Goal: Contribute content

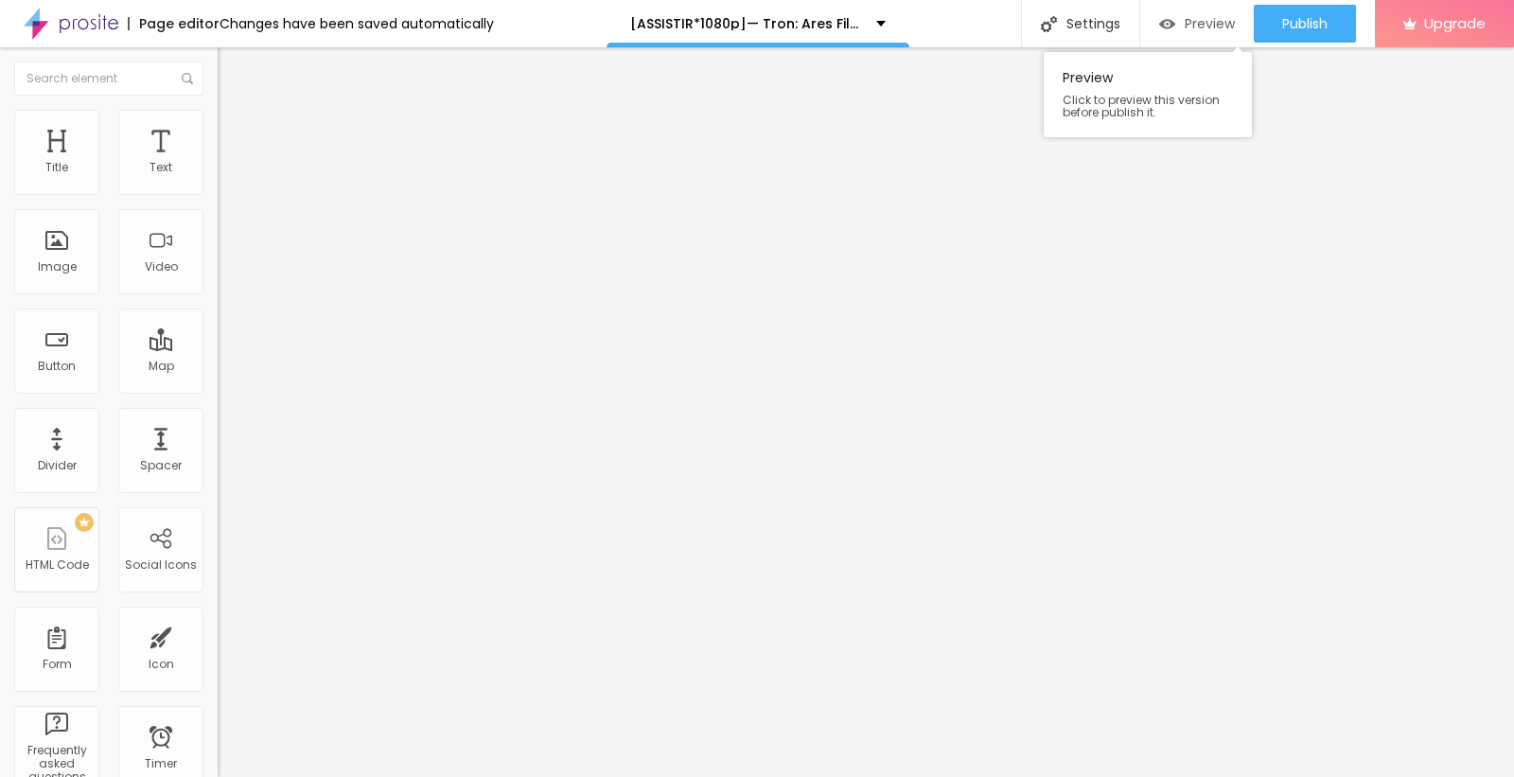
click at [1174, 22] on div "Preview" at bounding box center [1197, 24] width 76 height 16
click at [218, 163] on span "Add image" at bounding box center [257, 155] width 78 height 16
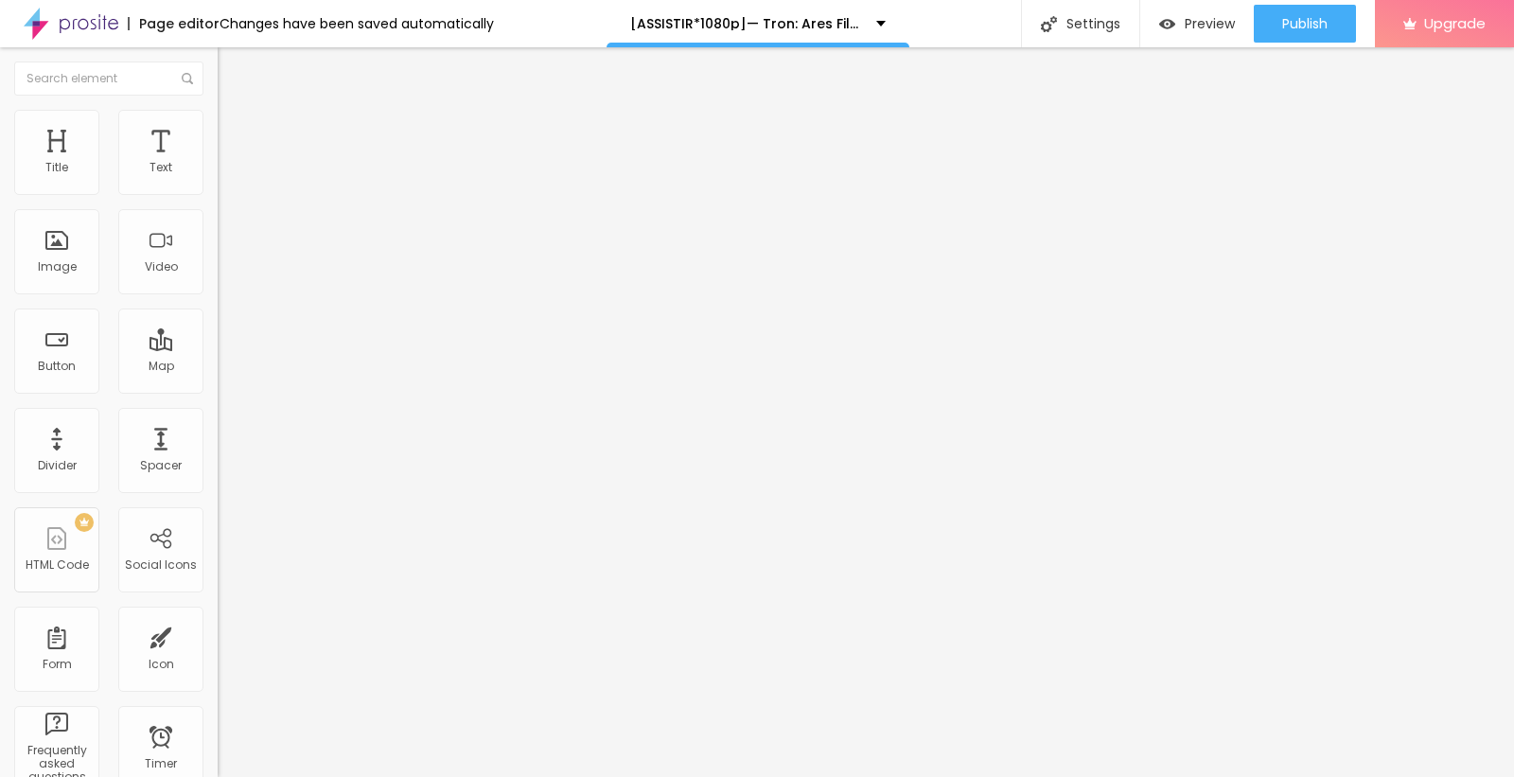
click at [218, 191] on input "text" at bounding box center [331, 181] width 227 height 19
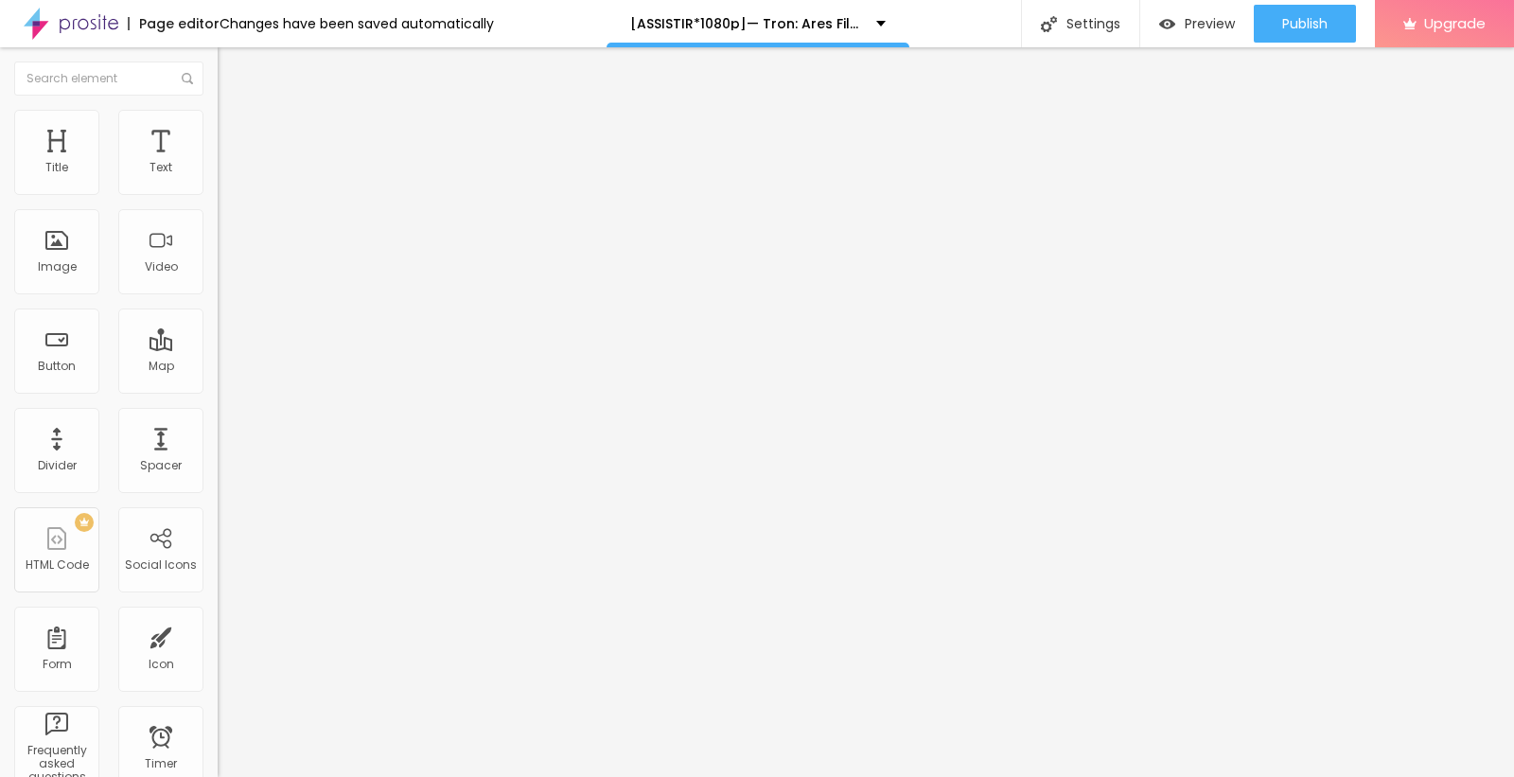
paste input "[ASSISTIR*1080p]— Tron: Ares FilmeOnline Dublado Grátis Em Português"
type input "[ASSISTIR*1080p]— Tron: Ares FilmeOnline Dublado Grátis Em Português"
drag, startPoint x: 80, startPoint y: 514, endPoint x: 0, endPoint y: 512, distance: 80.5
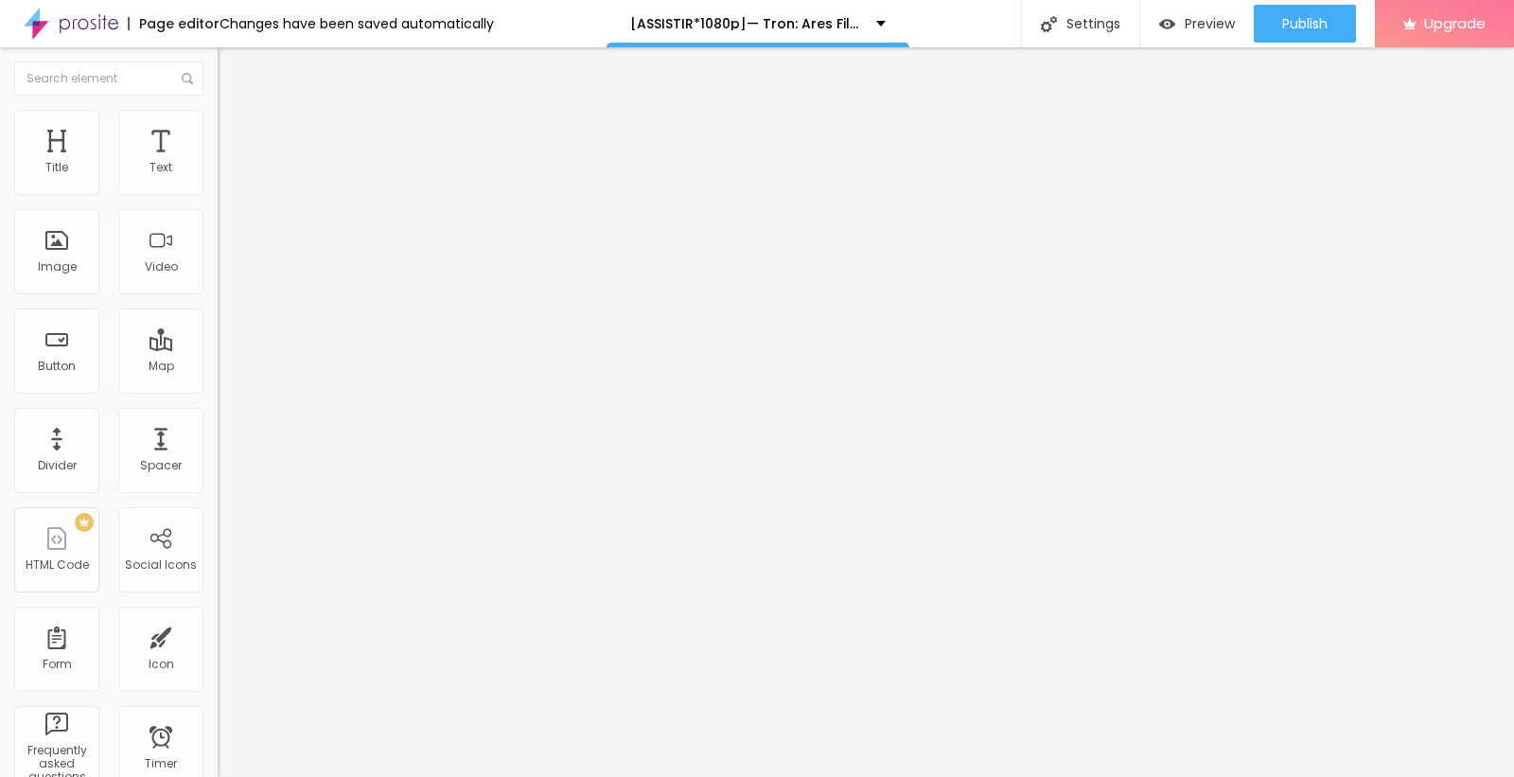
click at [218, 432] on div "Change image Image description (Alt) [ASSISTIR*1080p]— Tron: Ares FilmeOnline D…" at bounding box center [327, 290] width 218 height 285
paste input "[DOMAIN_NAME]/pt/movie/533533/pro"
type input "[URL][DOMAIN_NAME]"
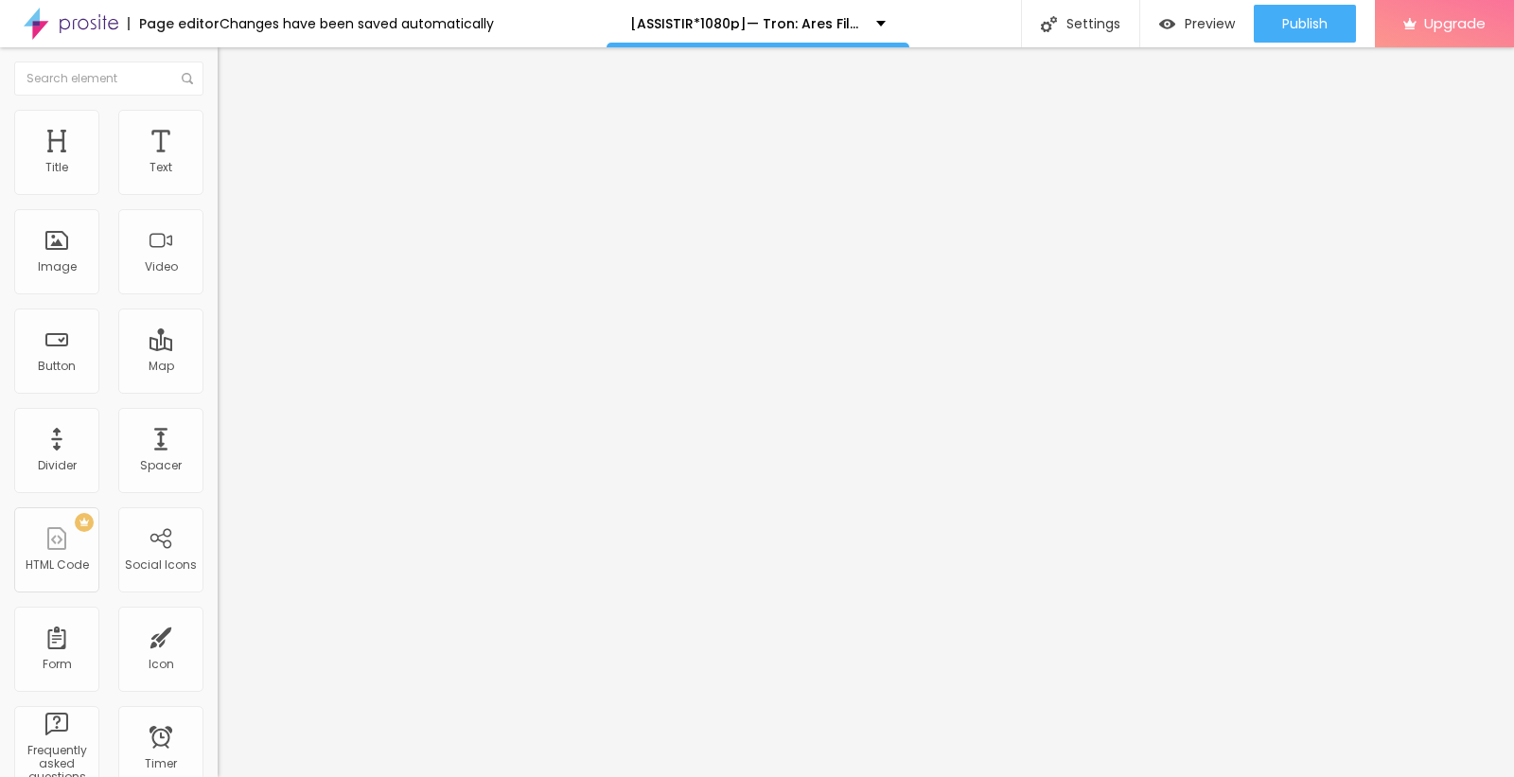
click at [319, 159] on img at bounding box center [324, 153] width 11 height 11
click at [218, 163] on span "Add image" at bounding box center [257, 155] width 78 height 16
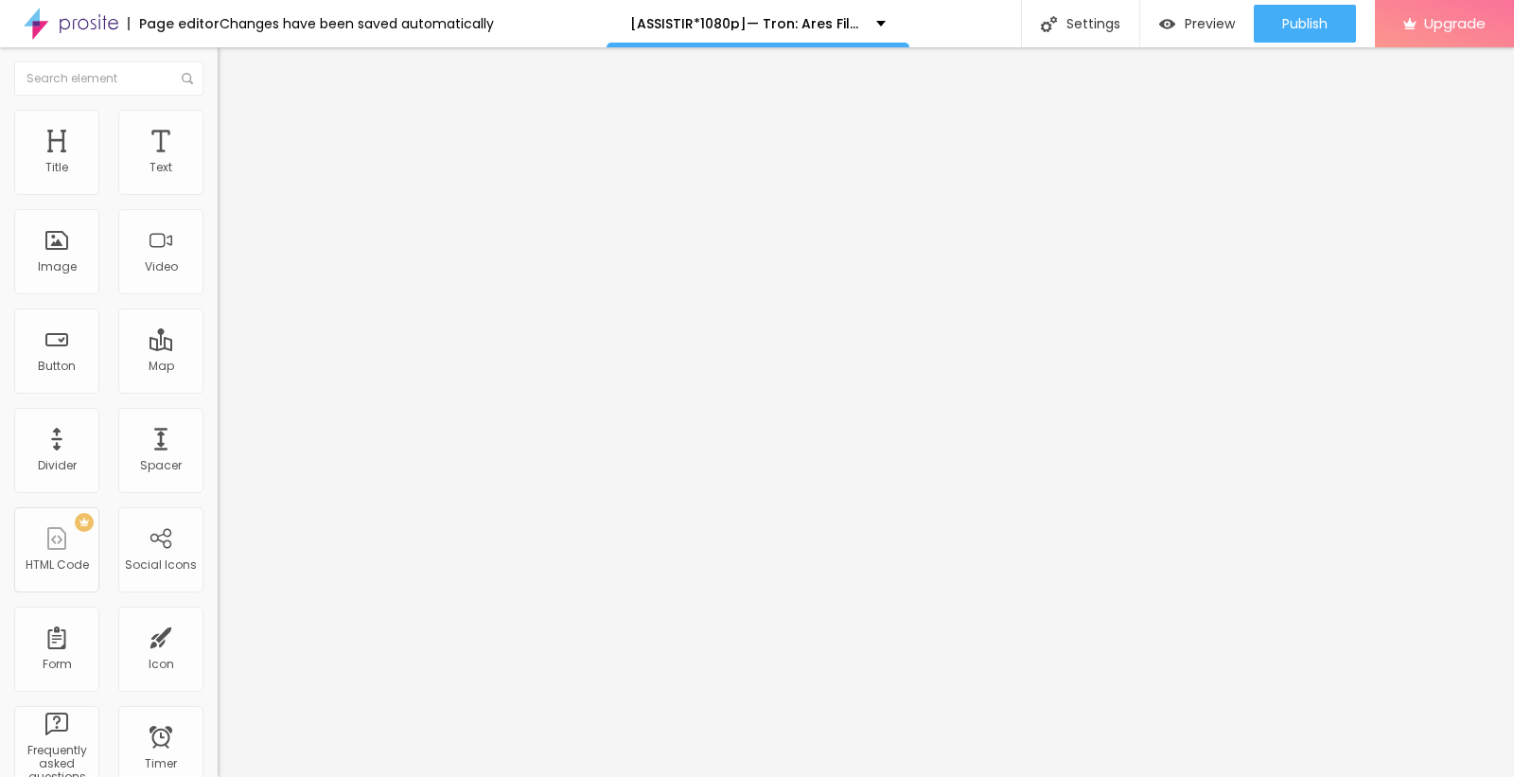
click at [232, 70] on img "button" at bounding box center [239, 69] width 15 height 15
click at [232, 71] on img "button" at bounding box center [239, 69] width 15 height 15
click at [62, 366] on div "Button" at bounding box center [57, 366] width 38 height 13
drag, startPoint x: 126, startPoint y: 209, endPoint x: 0, endPoint y: 206, distance: 125.9
click at [218, 206] on div "Text Click me Align Size Default Small Default Big Link URL https:// Open in ne…" at bounding box center [327, 285] width 218 height 275
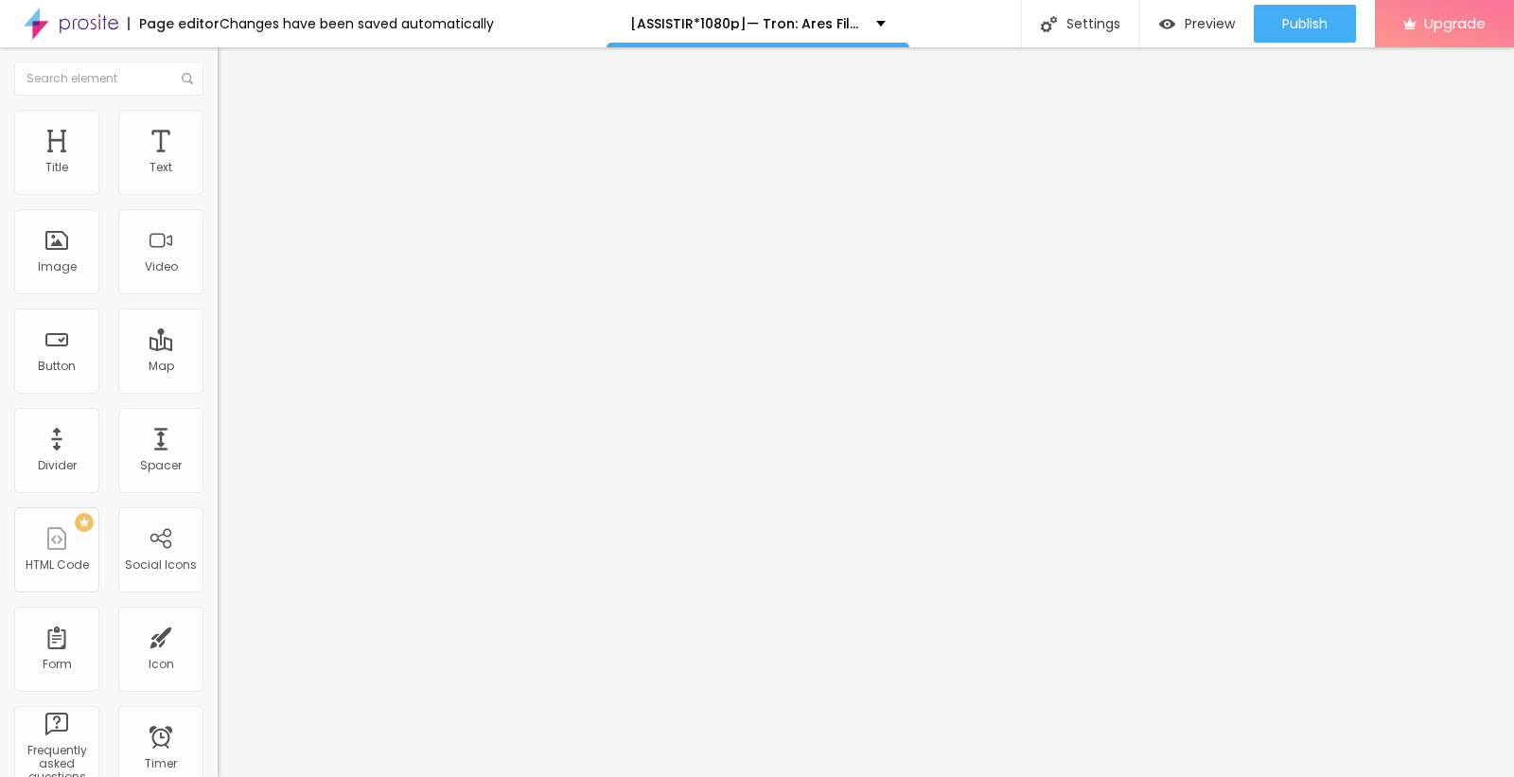
paste input "ASSISTA AGORA ►⟹ Tron: Ares Filme CompletoHD"
type input "ASSISTA AGORA ►⟹ Tron: Ares Filme CompletoHD"
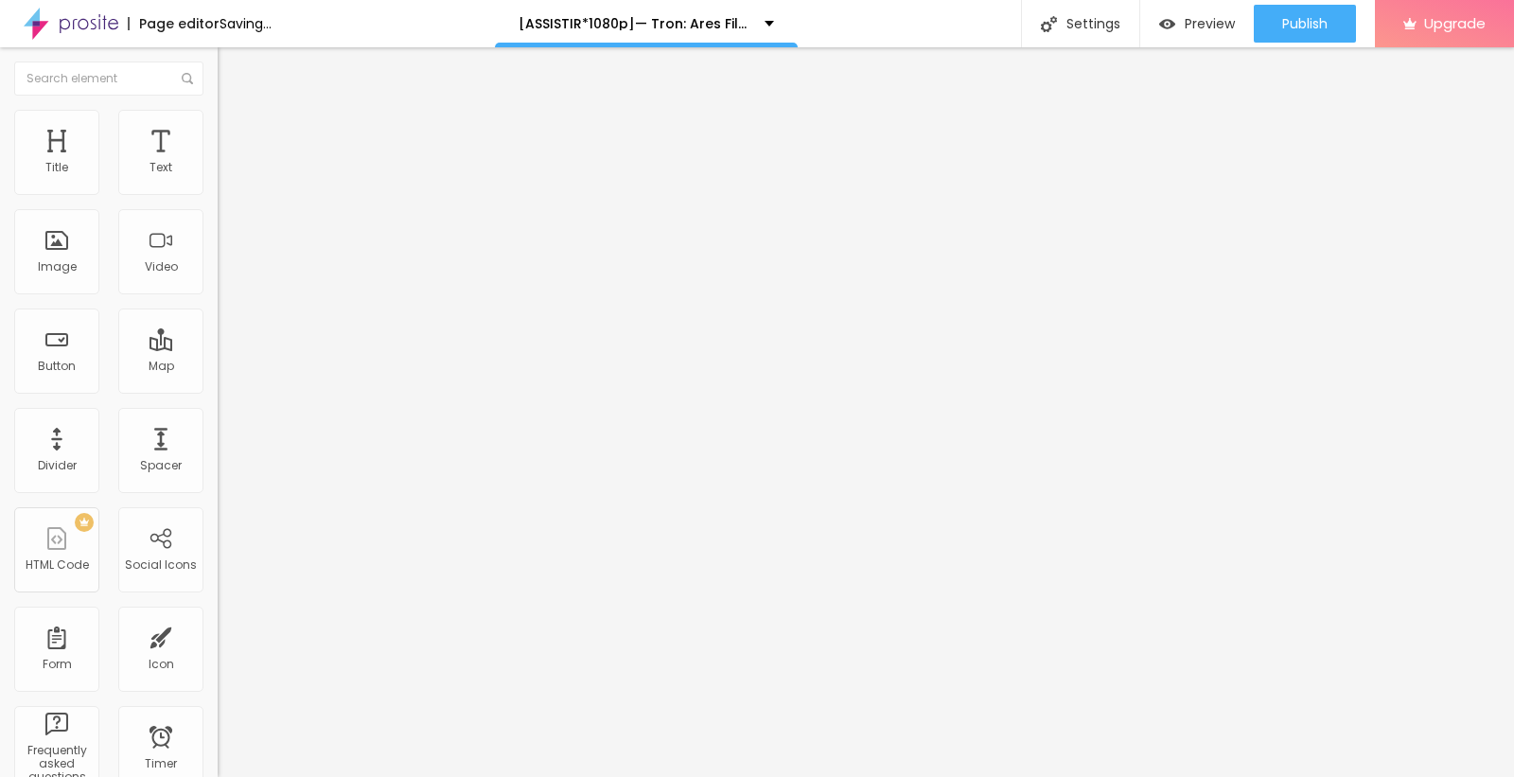
click at [218, 226] on img at bounding box center [224, 219] width 13 height 13
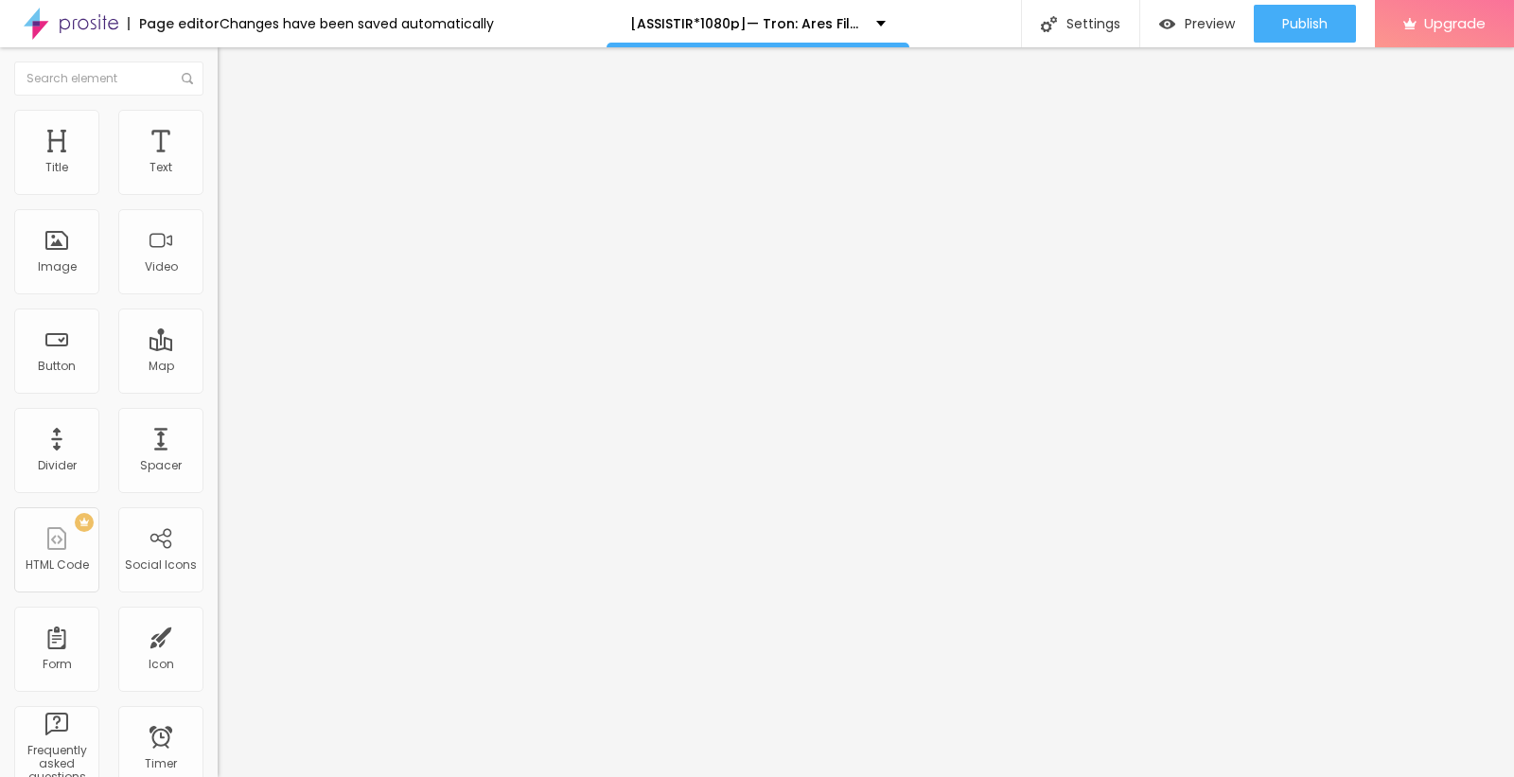
drag, startPoint x: 97, startPoint y: 395, endPoint x: 0, endPoint y: 403, distance: 97.8
click at [218, 403] on div "Text ASSISTA AGORA ►⟹ Tron: Ares Filme CompletoHD Align Size Default Small Defa…" at bounding box center [327, 285] width 218 height 275
paste input "[DOMAIN_NAME]/pt/movie/533533/pro"
type input "[URL][DOMAIN_NAME]"
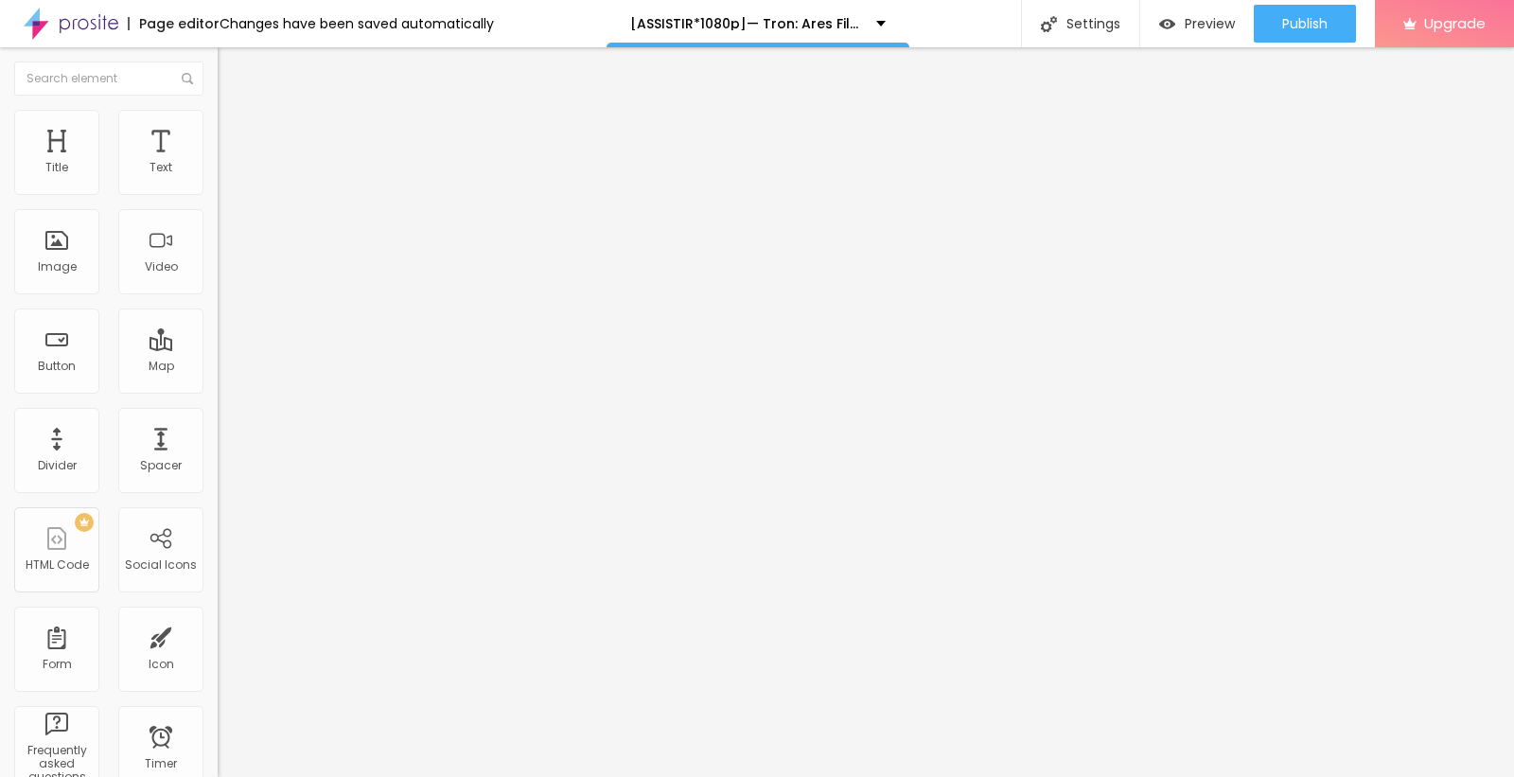
click at [232, 66] on img "button" at bounding box center [239, 69] width 15 height 15
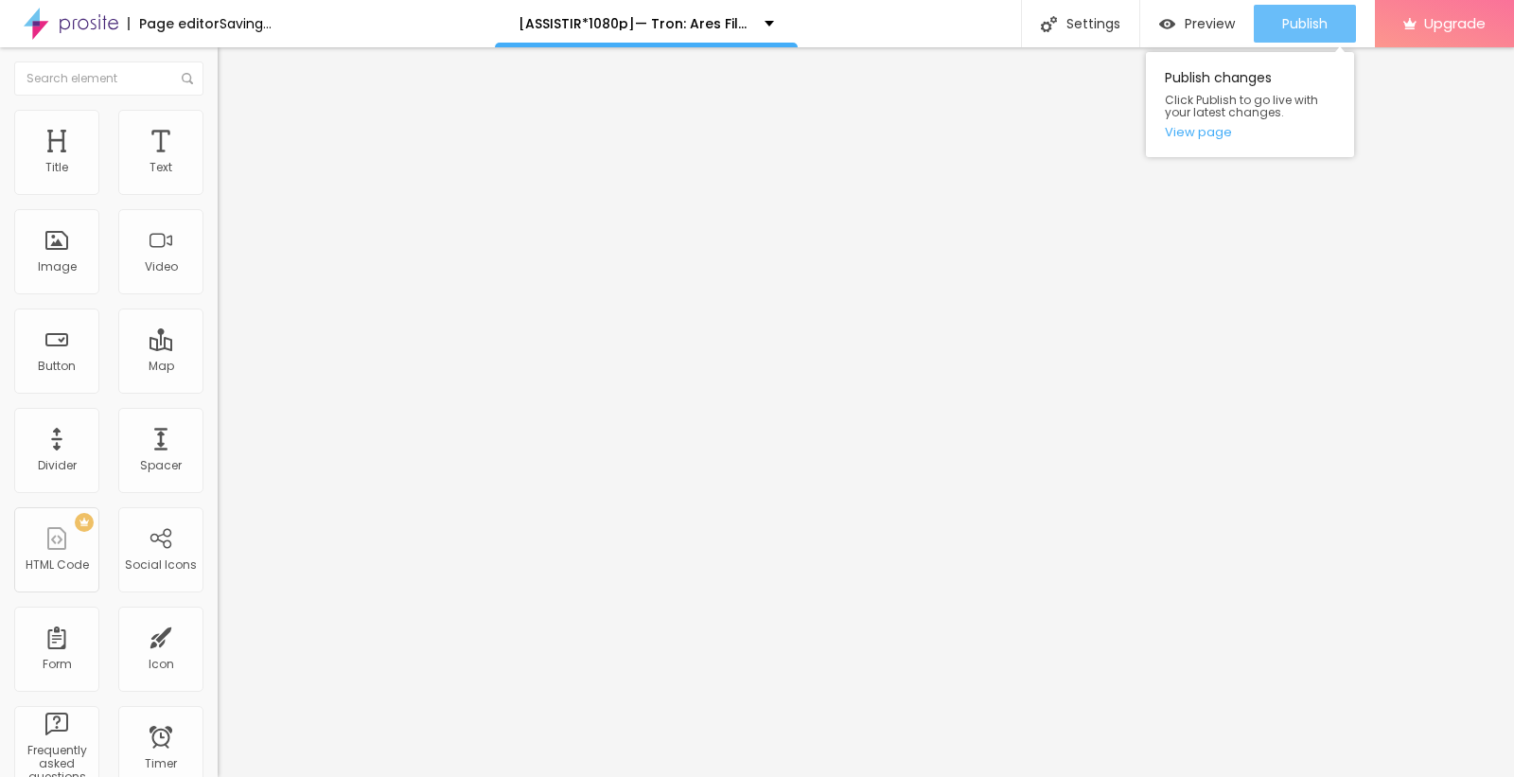
click at [1282, 26] on span "Publish" at bounding box center [1304, 23] width 45 height 15
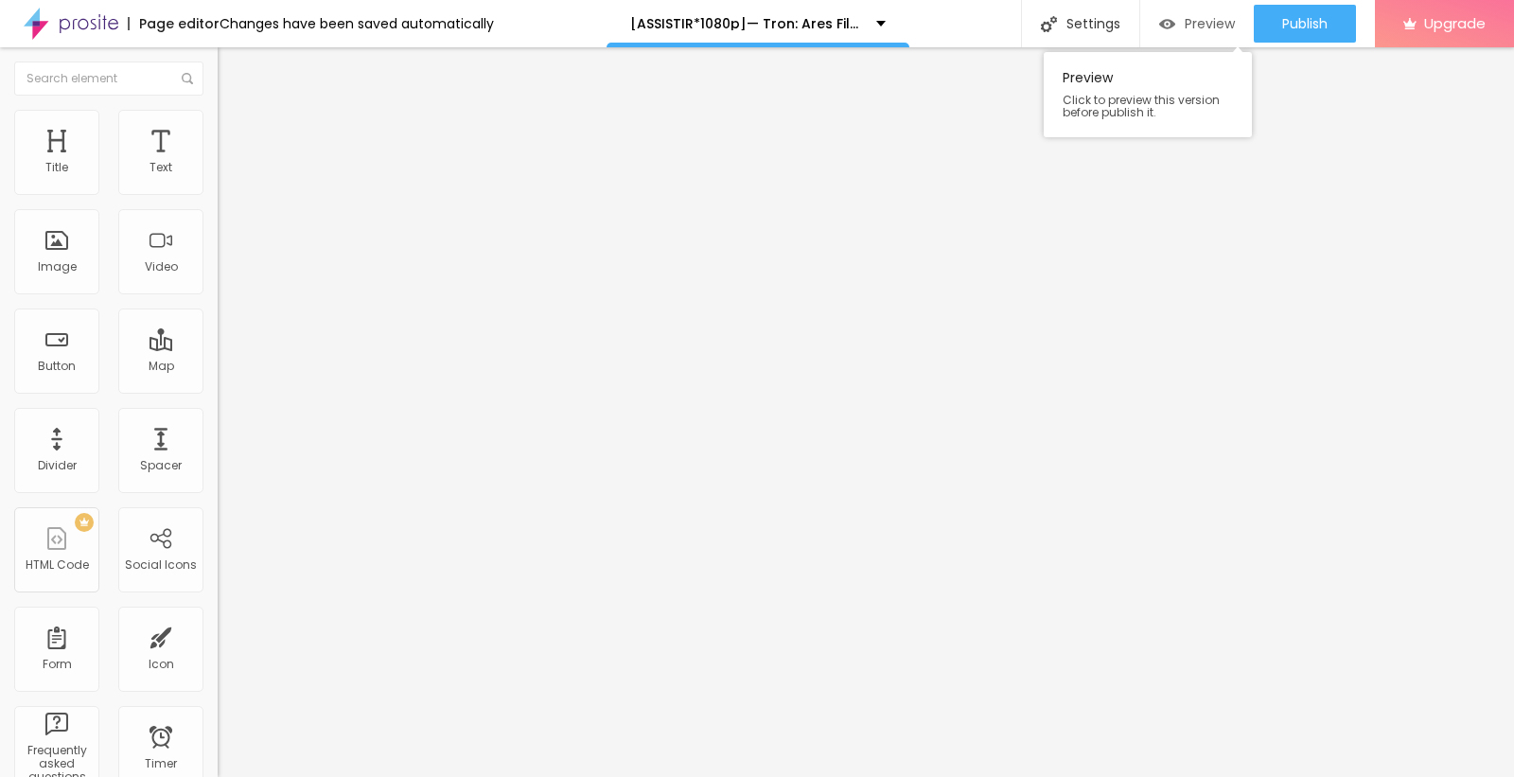
click at [1190, 28] on span "Preview" at bounding box center [1210, 23] width 50 height 15
